Goal: Information Seeking & Learning: Learn about a topic

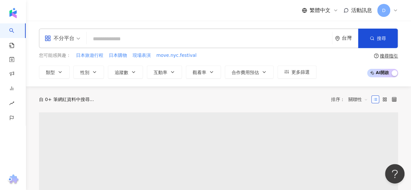
type input "*********"
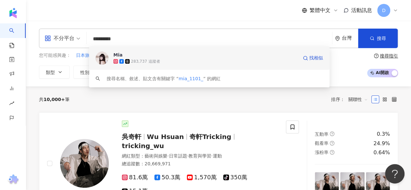
click at [165, 59] on div "283,737 追蹤者" at bounding box center [205, 61] width 185 height 6
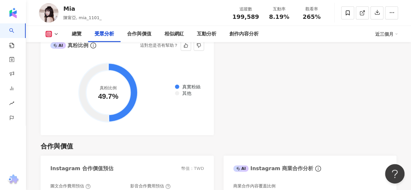
click at [57, 102] on foreignobject "真實粉絲 其他" at bounding box center [126, 92] width 153 height 65
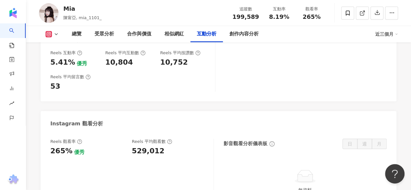
scroll to position [1430, 0]
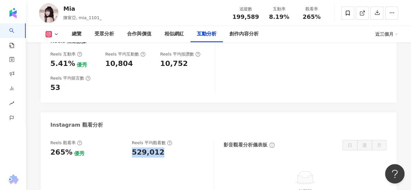
drag, startPoint x: 130, startPoint y: 109, endPoint x: 162, endPoint y: 110, distance: 32.5
click at [162, 140] on div "Reels 觀看率 265% 優秀 [PERSON_NAME] 平均觀看數 529,012" at bounding box center [128, 149] width 157 height 18
copy div "529,012"
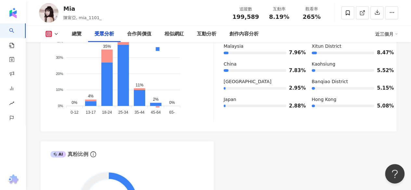
scroll to position [608, 0]
